Goal: Information Seeking & Learning: Learn about a topic

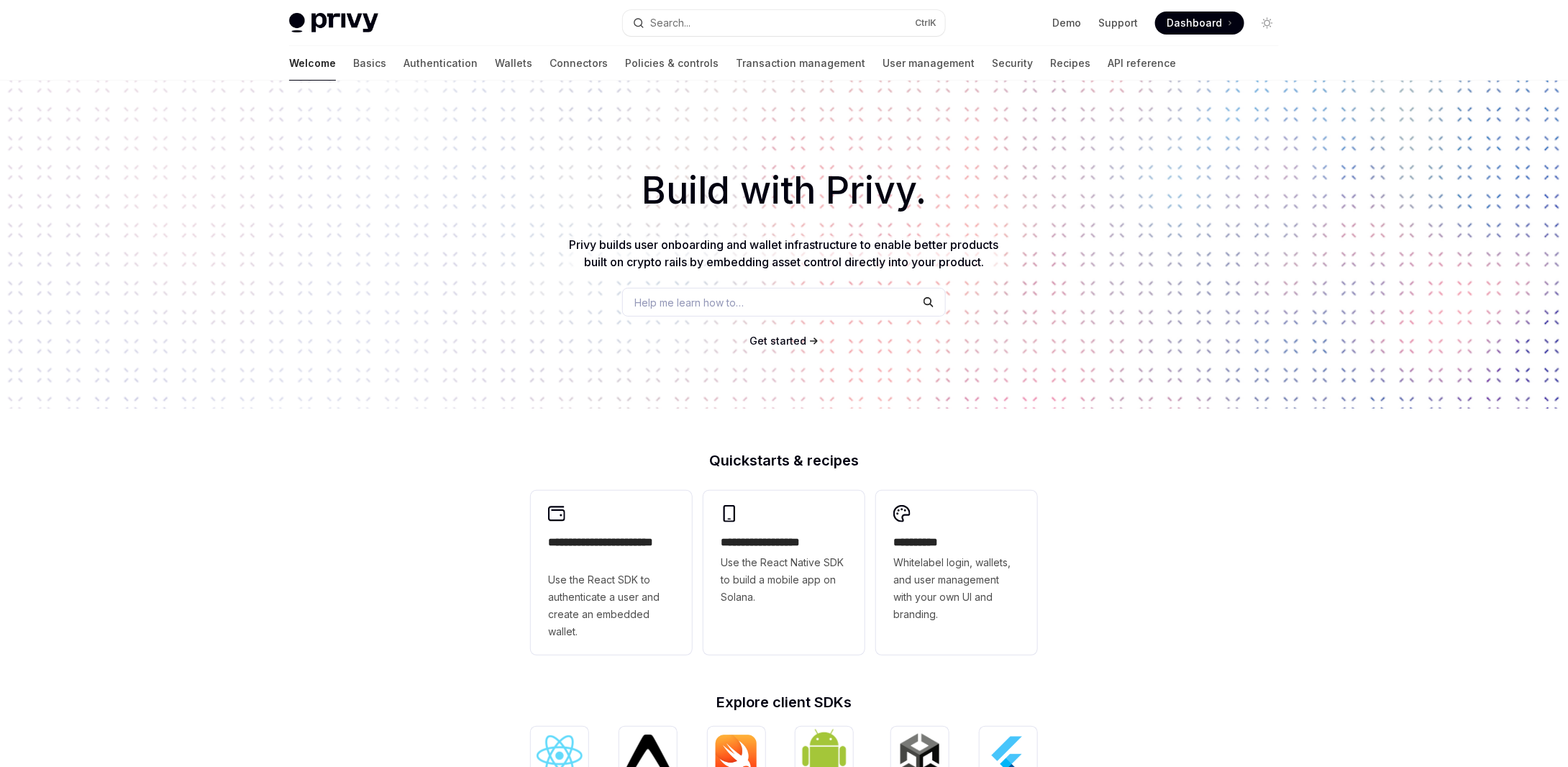
click at [328, 17] on img at bounding box center [333, 23] width 89 height 20
click at [349, 24] on img at bounding box center [333, 23] width 89 height 20
click at [304, 9] on div "Privy Docs home page Search... Ctrl K Demo Support Dashboard Dashboard Search..." at bounding box center [784, 23] width 989 height 46
click at [314, 20] on img at bounding box center [333, 23] width 89 height 20
type textarea "*"
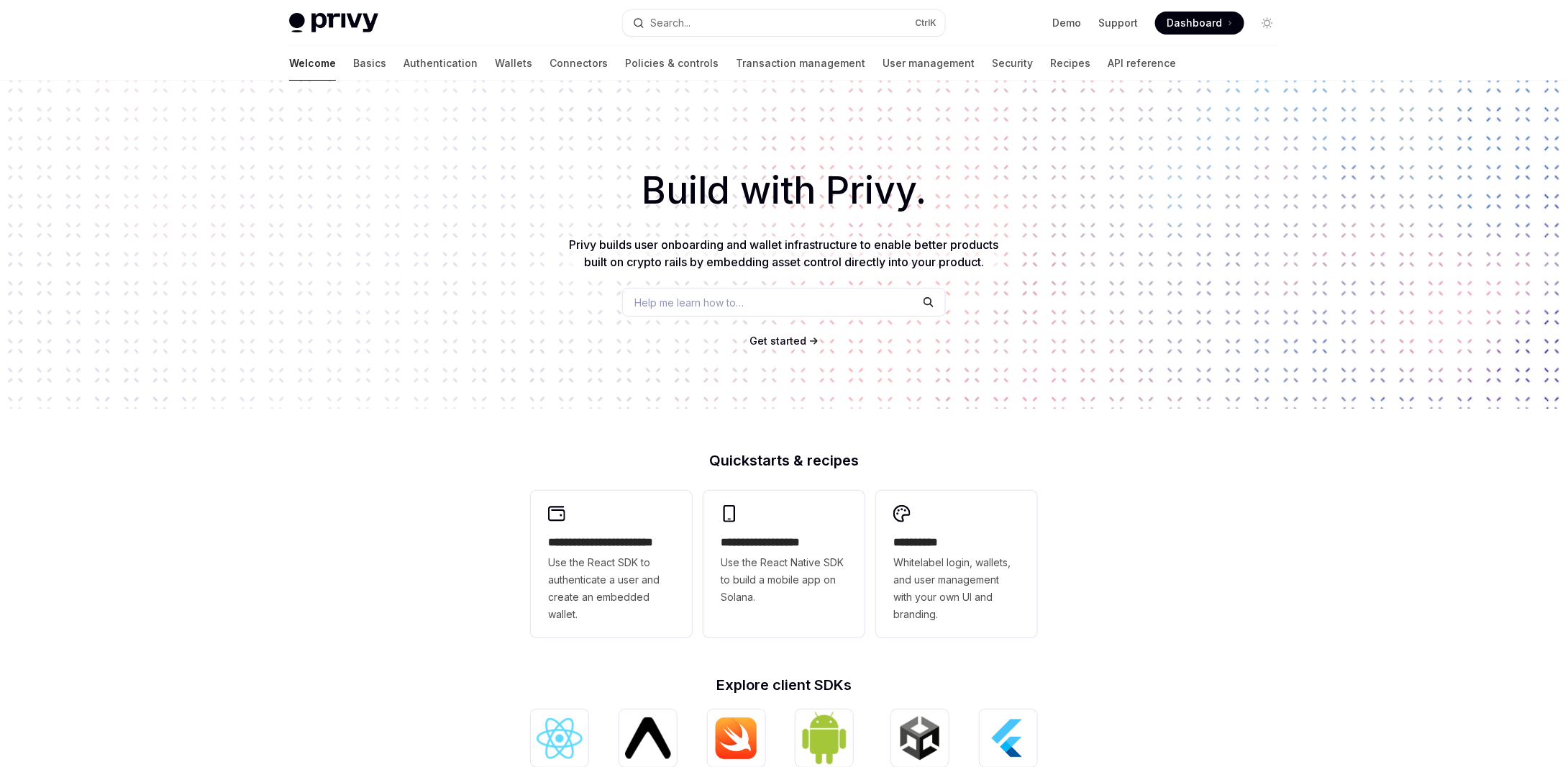
type textarea "*"
